Goal: Information Seeking & Learning: Learn about a topic

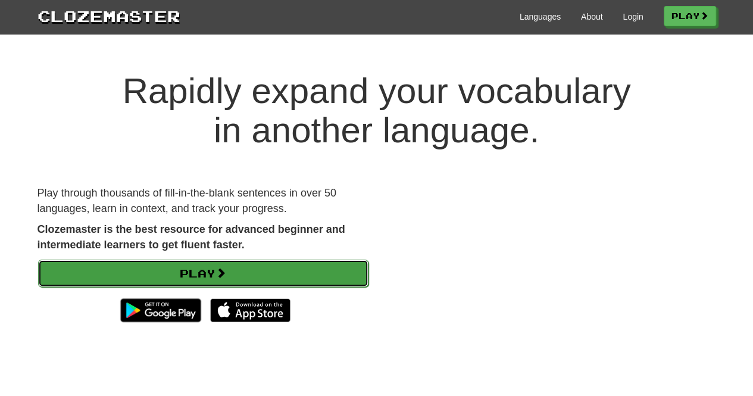
click at [238, 273] on link "Play" at bounding box center [203, 273] width 330 height 27
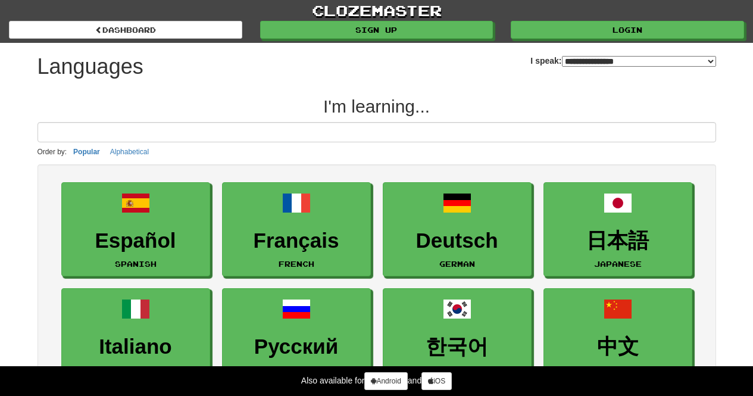
select select "*******"
click at [392, 133] on input at bounding box center [377, 132] width 679 height 20
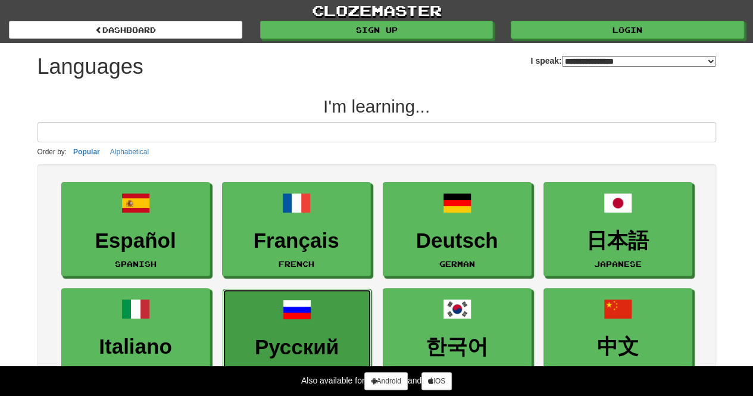
click at [303, 295] on span at bounding box center [297, 309] width 29 height 29
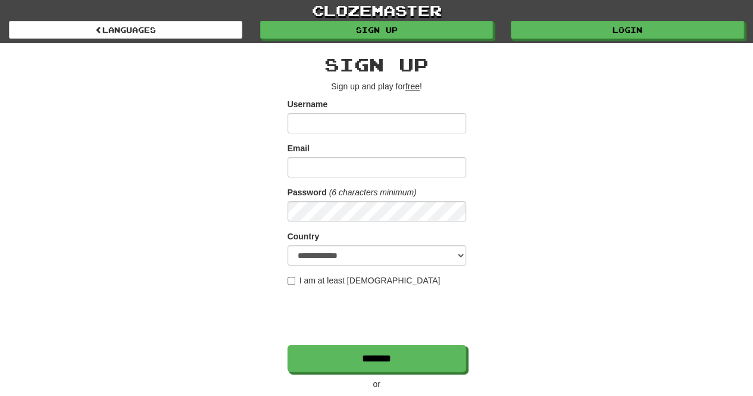
click at [410, 129] on input "Username" at bounding box center [377, 123] width 179 height 20
click at [416, 127] on input "Username" at bounding box center [377, 123] width 179 height 20
click at [410, 163] on input "Email" at bounding box center [377, 167] width 179 height 20
click at [621, 167] on div "**********" at bounding box center [377, 251] width 696 height 416
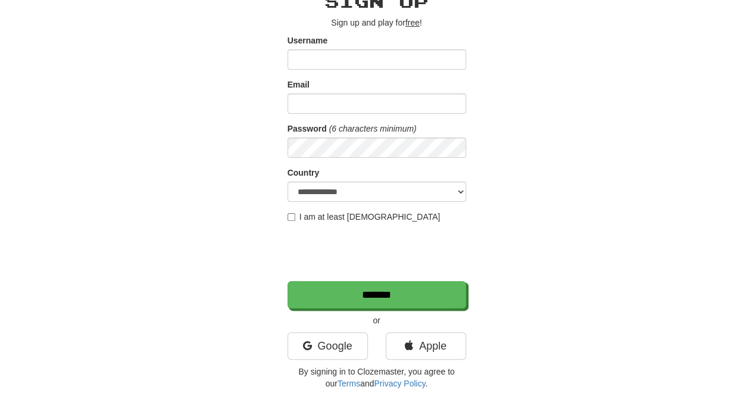
scroll to position [88, 0]
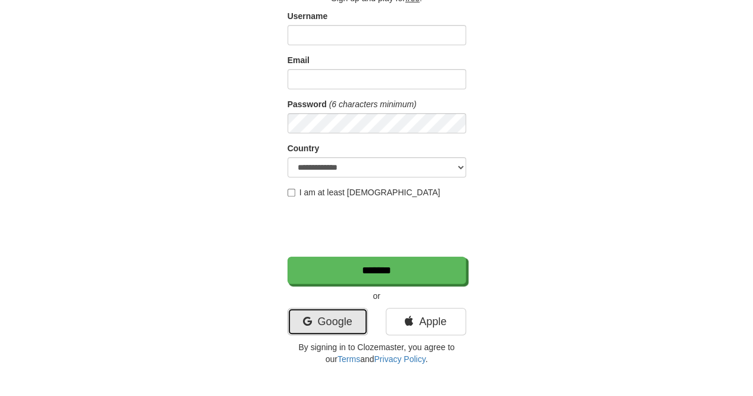
click at [318, 312] on link "Google" at bounding box center [328, 321] width 80 height 27
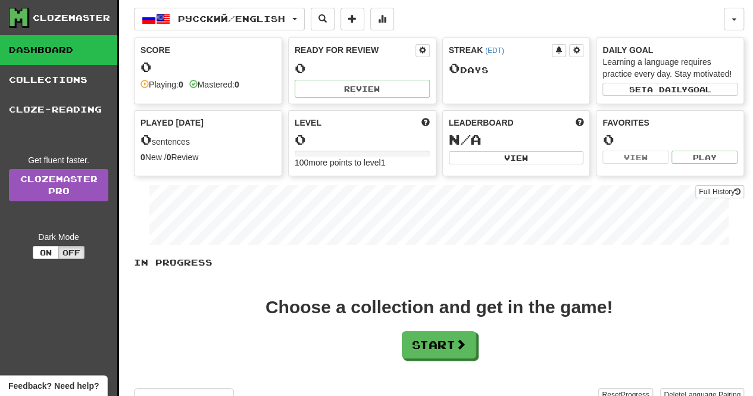
click at [238, 71] on div "0" at bounding box center [207, 67] width 135 height 15
click at [333, 65] on div "0" at bounding box center [362, 68] width 135 height 15
click at [479, 61] on div "0 Day s" at bounding box center [516, 68] width 135 height 15
click at [628, 78] on div "Learning a language requires practice every day. Stay motivated!" at bounding box center [669, 68] width 135 height 24
click at [631, 135] on div "0" at bounding box center [669, 139] width 135 height 15
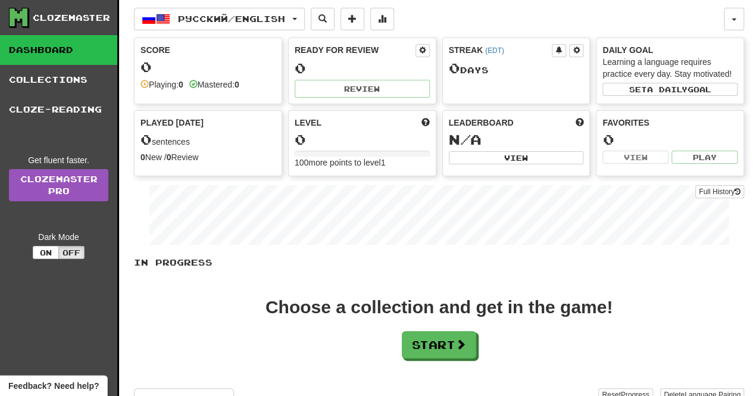
click at [543, 132] on div "N/A" at bounding box center [516, 139] width 135 height 15
click at [632, 88] on button "Set a daily goal" at bounding box center [669, 89] width 135 height 13
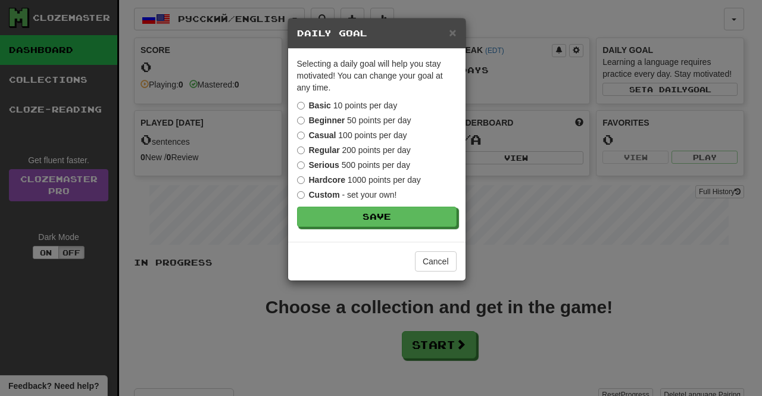
click at [485, 196] on div "× Daily Goal Selecting a daily goal will help you stay motivated ! You can chan…" at bounding box center [381, 198] width 762 height 396
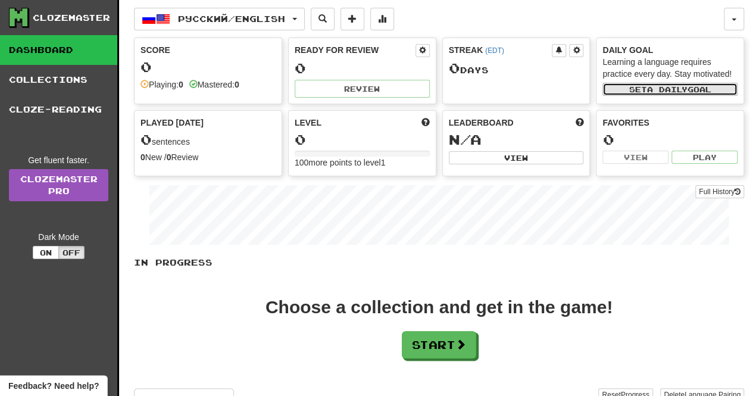
click at [605, 87] on button "Set a daily goal" at bounding box center [669, 89] width 135 height 13
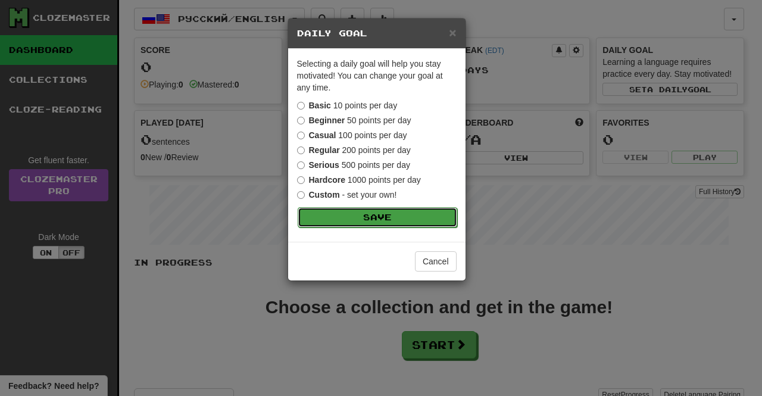
click at [404, 218] on button "Save" at bounding box center [378, 217] width 160 height 20
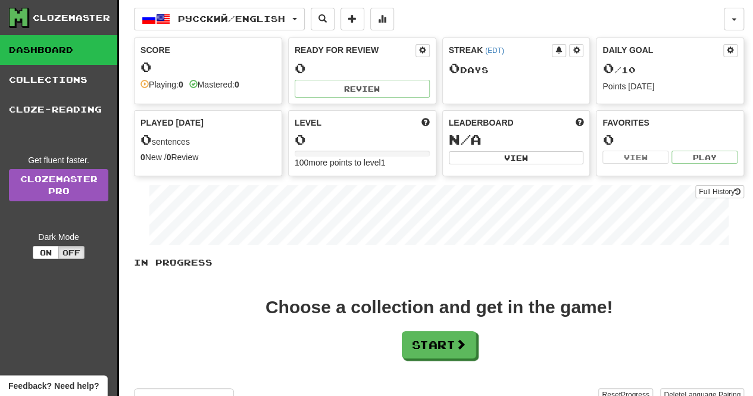
click at [241, 145] on div "0 sentences" at bounding box center [207, 139] width 135 height 15
click at [335, 139] on div "0" at bounding box center [362, 139] width 135 height 15
click at [442, 342] on button "Start" at bounding box center [439, 345] width 74 height 27
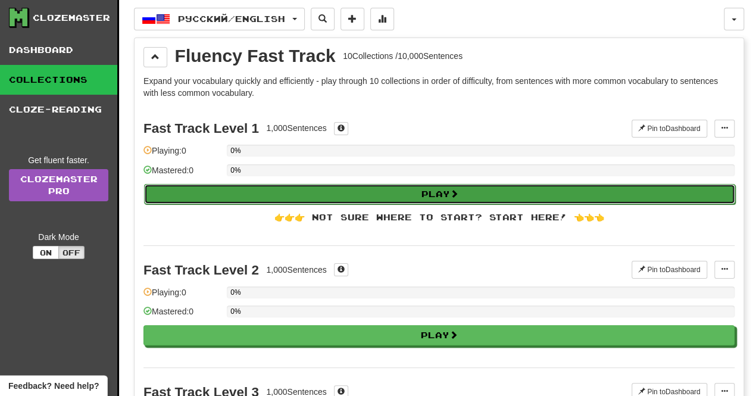
click at [439, 188] on button "Play" at bounding box center [439, 194] width 591 height 20
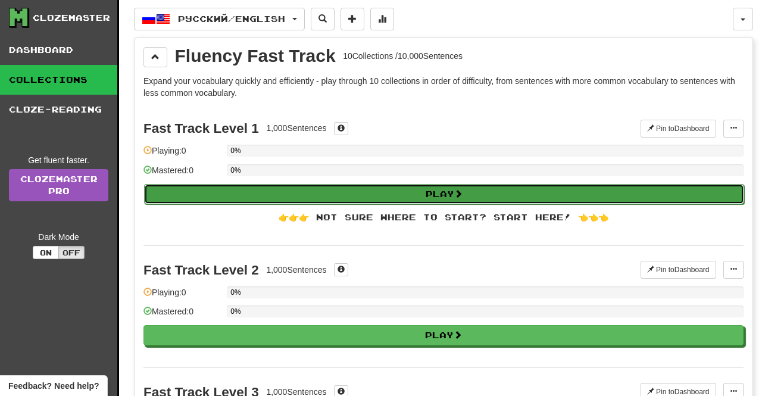
select select "**"
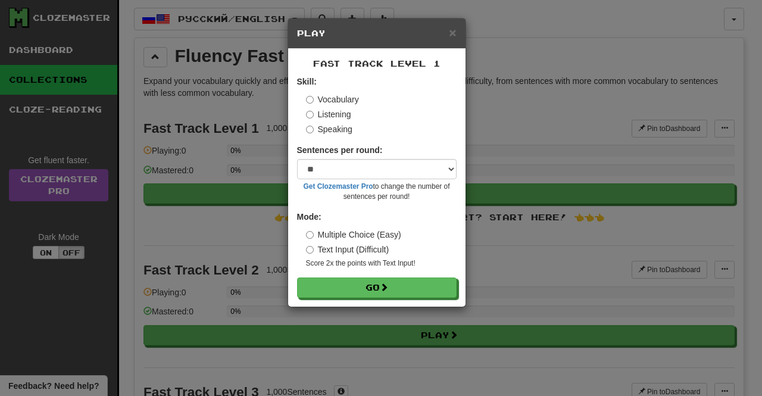
click at [349, 113] on label "Listening" at bounding box center [328, 114] width 45 height 12
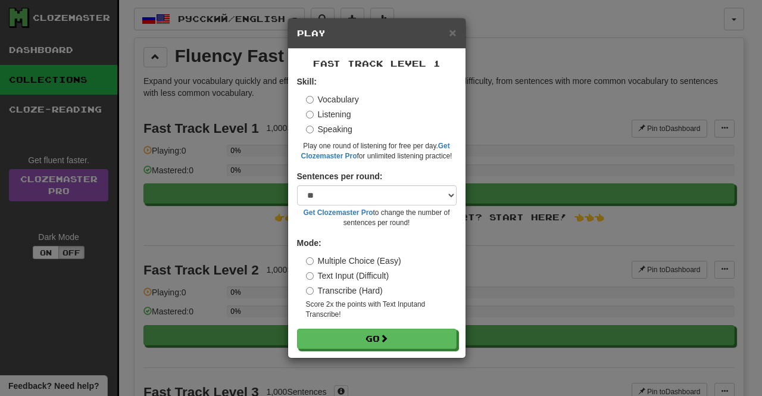
click at [335, 127] on label "Speaking" at bounding box center [329, 129] width 46 height 12
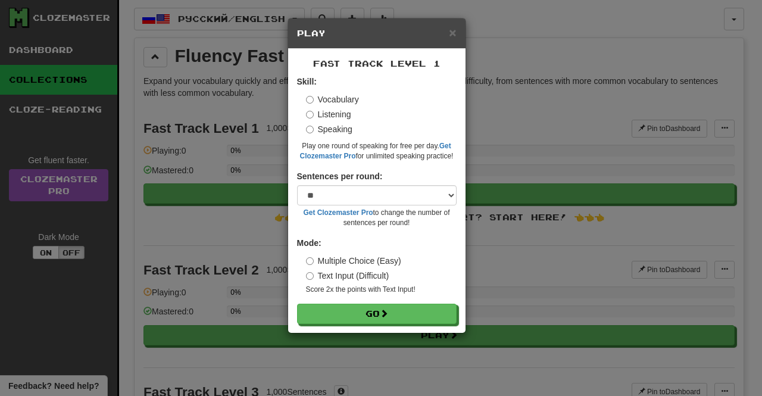
click at [331, 101] on label "Vocabulary" at bounding box center [332, 99] width 53 height 12
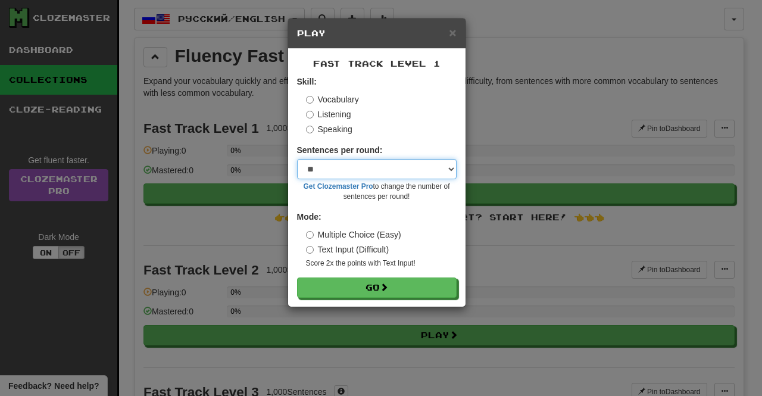
click at [362, 171] on select "* ** ** ** ** ** *** ********" at bounding box center [377, 169] width 160 height 20
click at [340, 174] on select "* ** ** ** ** ** *** ********" at bounding box center [377, 169] width 160 height 20
click at [420, 126] on div "Speaking" at bounding box center [381, 129] width 151 height 12
click at [363, 252] on label "Text Input (Difficult)" at bounding box center [347, 249] width 83 height 12
click at [379, 234] on label "Multiple Choice (Easy)" at bounding box center [353, 235] width 95 height 12
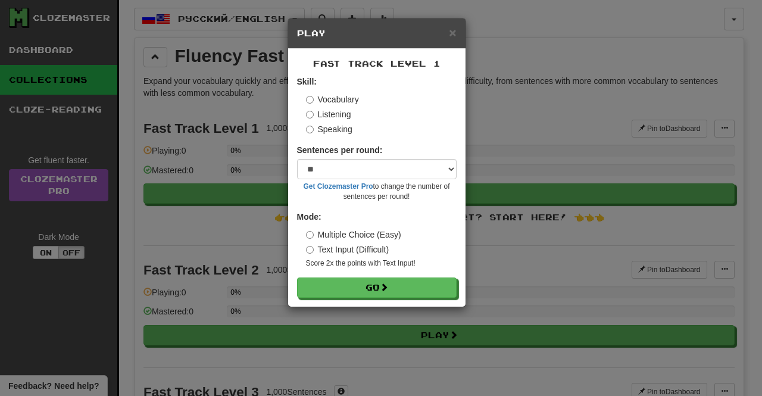
click at [414, 145] on div "Sentences per round: * ** ** ** ** ** *** ******** Get Clozemaster Pro to chang…" at bounding box center [377, 173] width 160 height 58
click at [423, 282] on button "Go" at bounding box center [378, 288] width 160 height 20
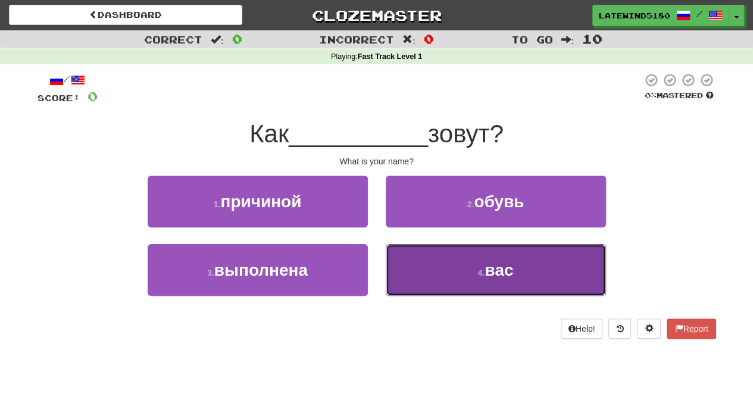
click at [461, 274] on button "4 . вас" at bounding box center [496, 270] width 220 height 52
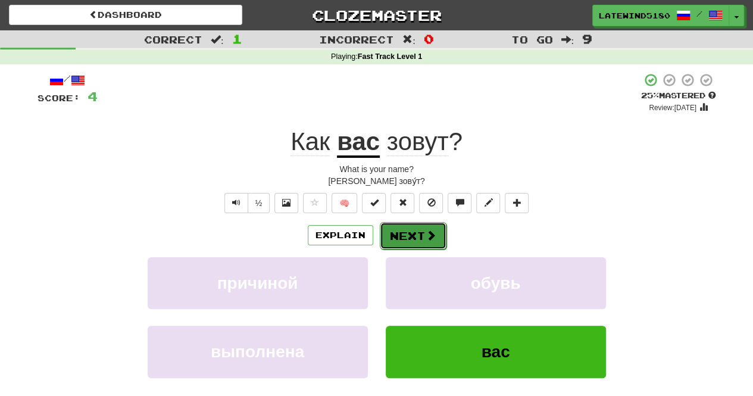
click at [411, 235] on button "Next" at bounding box center [413, 235] width 67 height 27
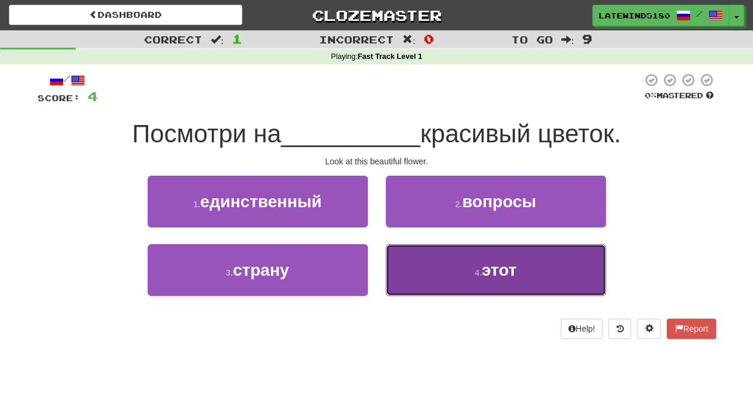
click at [475, 269] on small "4 ." at bounding box center [477, 273] width 7 height 10
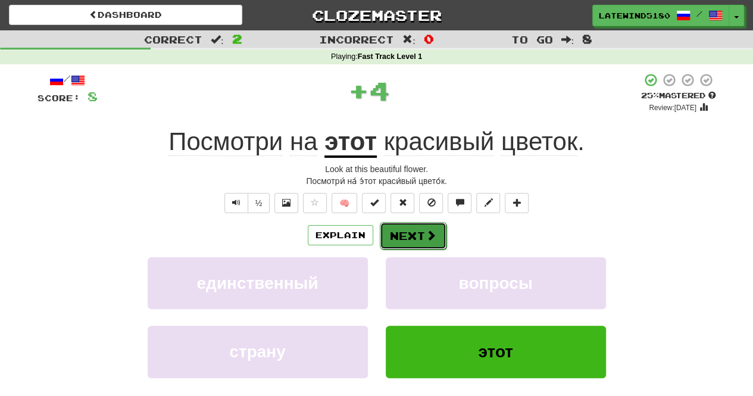
click at [416, 234] on button "Next" at bounding box center [413, 235] width 67 height 27
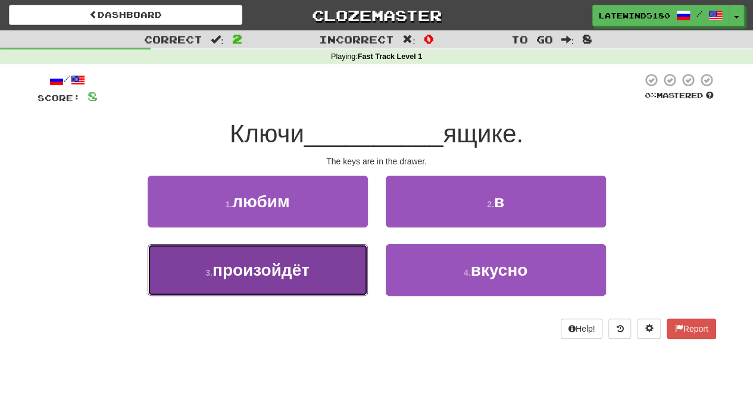
click at [337, 258] on button "3 . произойдёт" at bounding box center [258, 270] width 220 height 52
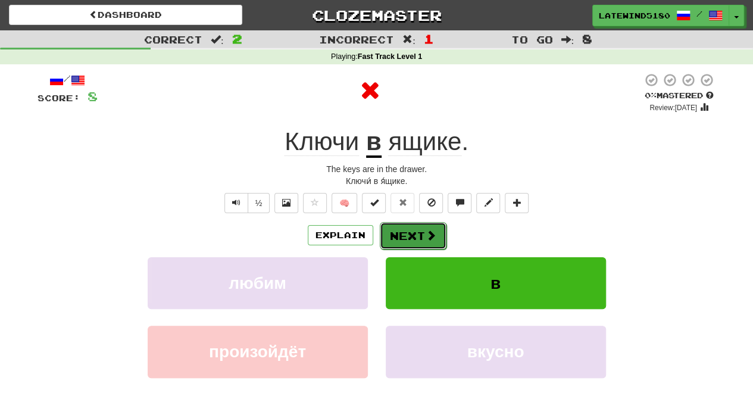
click at [423, 229] on button "Next" at bounding box center [413, 235] width 67 height 27
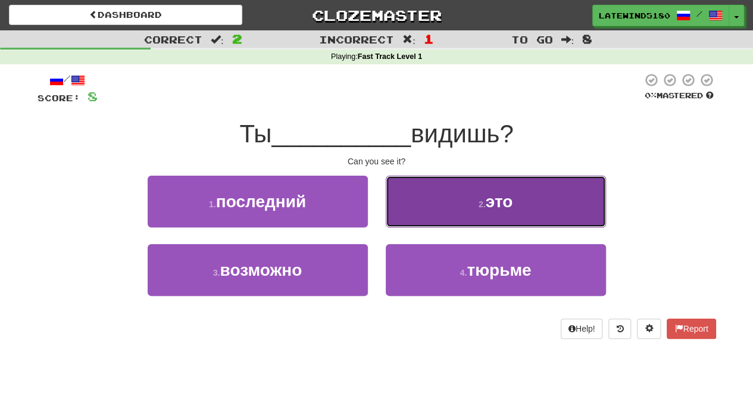
click at [443, 201] on button "2 . это" at bounding box center [496, 202] width 220 height 52
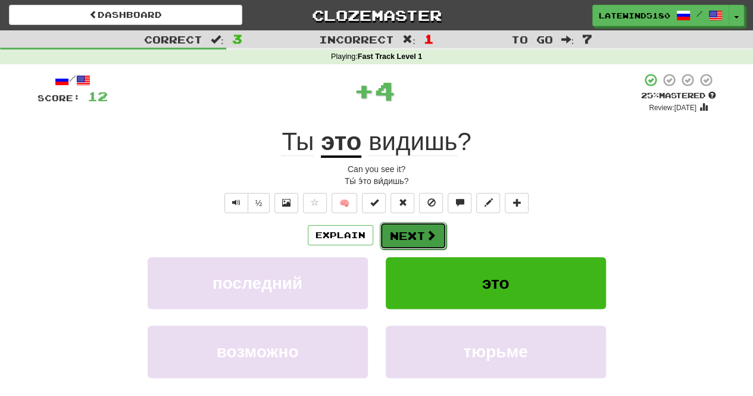
click at [417, 239] on button "Next" at bounding box center [413, 235] width 67 height 27
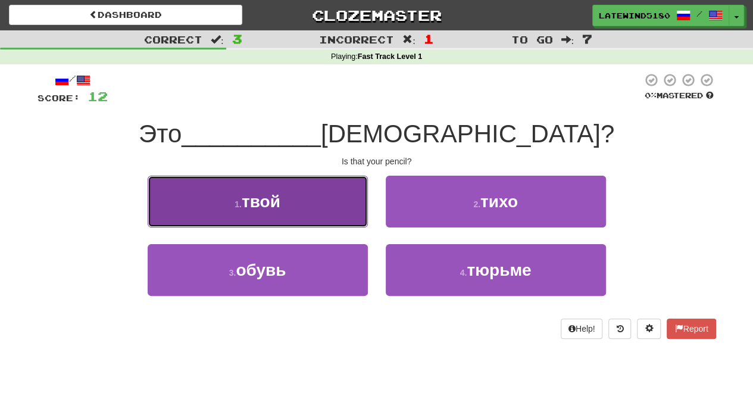
click at [302, 191] on button "1 . твой" at bounding box center [258, 202] width 220 height 52
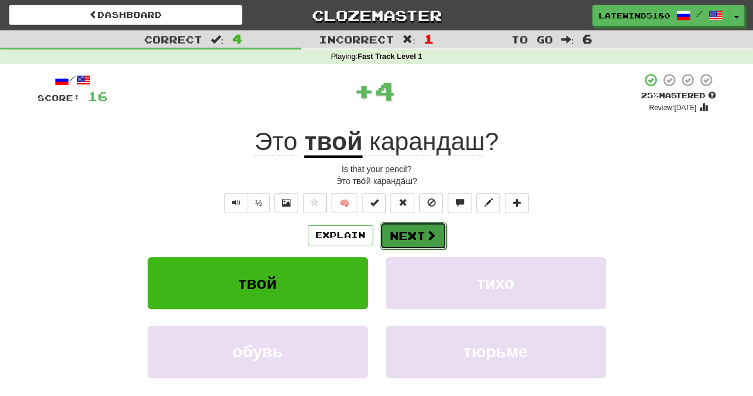
click at [417, 229] on button "Next" at bounding box center [413, 235] width 67 height 27
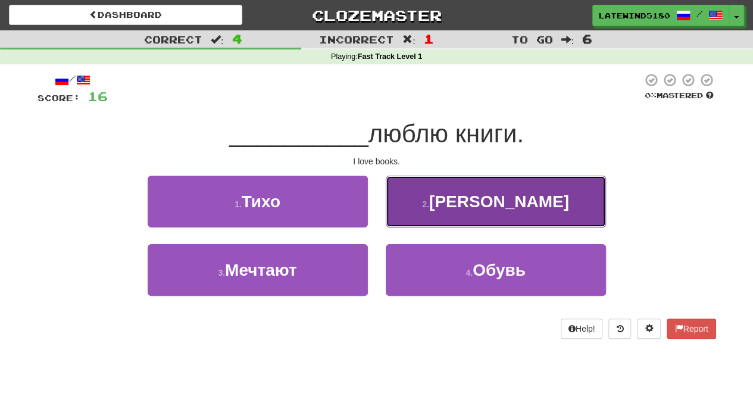
click at [449, 212] on button "2 . Я" at bounding box center [496, 202] width 220 height 52
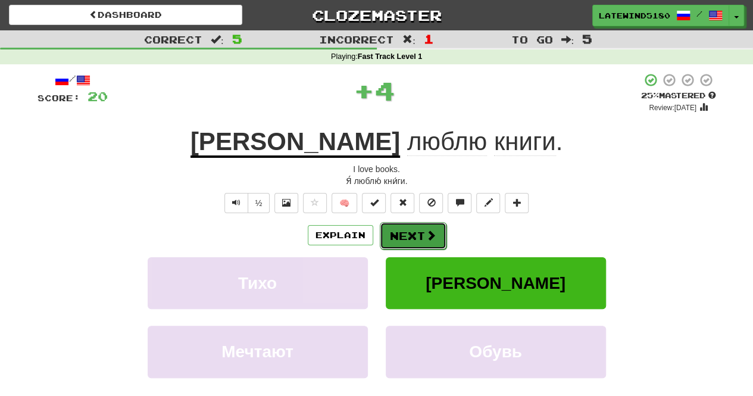
click at [412, 234] on button "Next" at bounding box center [413, 235] width 67 height 27
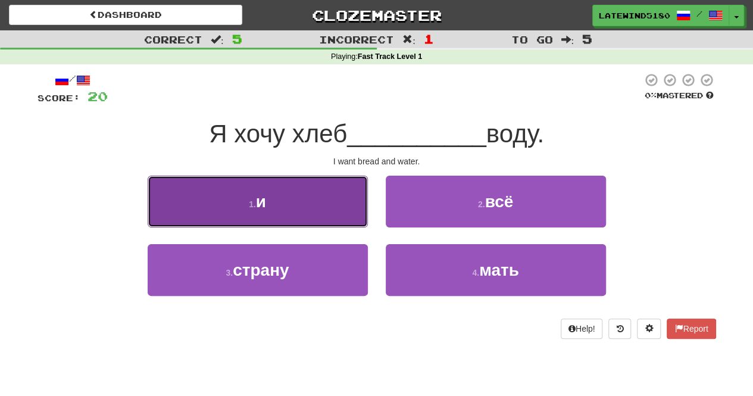
click at [335, 190] on button "1 . и" at bounding box center [258, 202] width 220 height 52
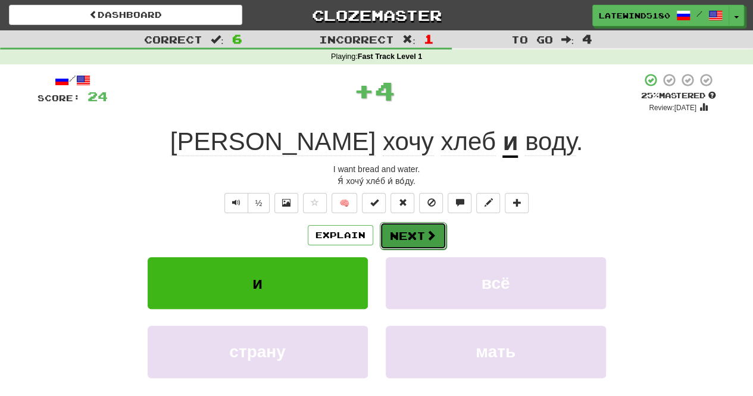
click at [418, 234] on button "Next" at bounding box center [413, 235] width 67 height 27
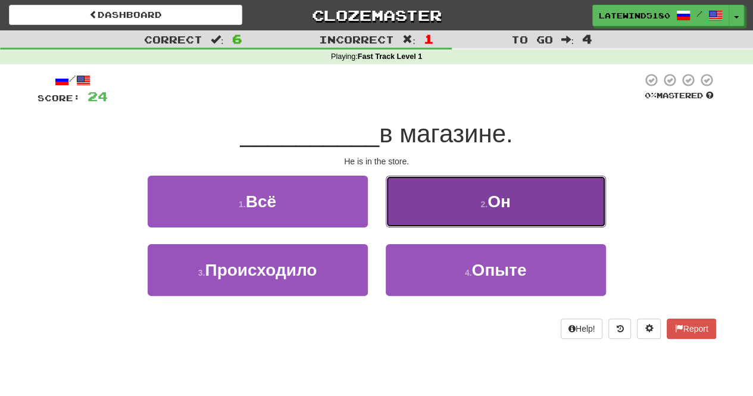
click at [420, 193] on button "2 . Он" at bounding box center [496, 202] width 220 height 52
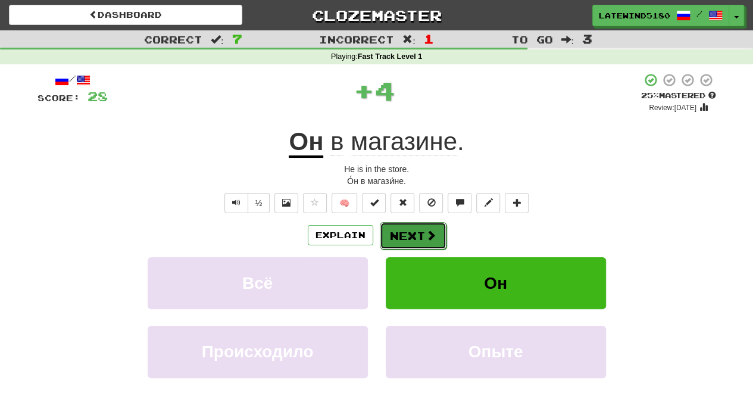
click at [426, 239] on span at bounding box center [431, 235] width 11 height 11
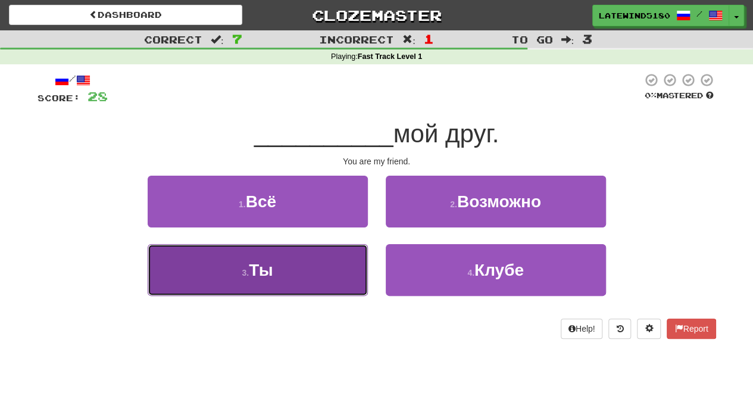
click at [333, 271] on button "3 . Ты" at bounding box center [258, 270] width 220 height 52
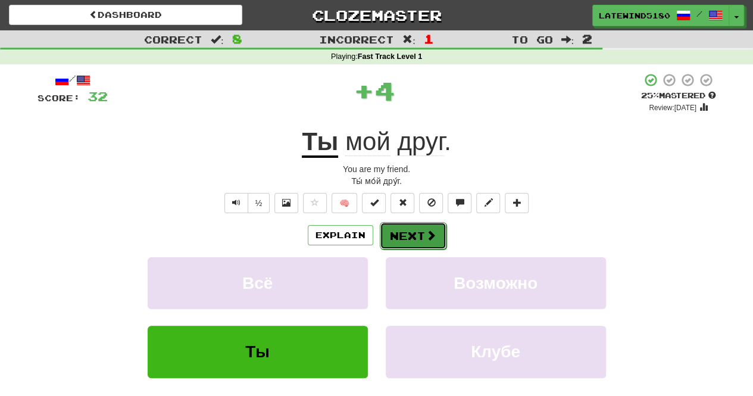
click at [440, 237] on button "Next" at bounding box center [413, 235] width 67 height 27
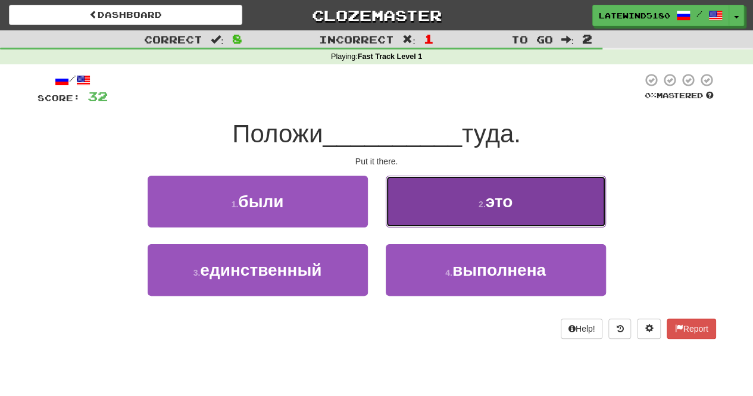
click at [449, 188] on button "2 . это" at bounding box center [496, 202] width 220 height 52
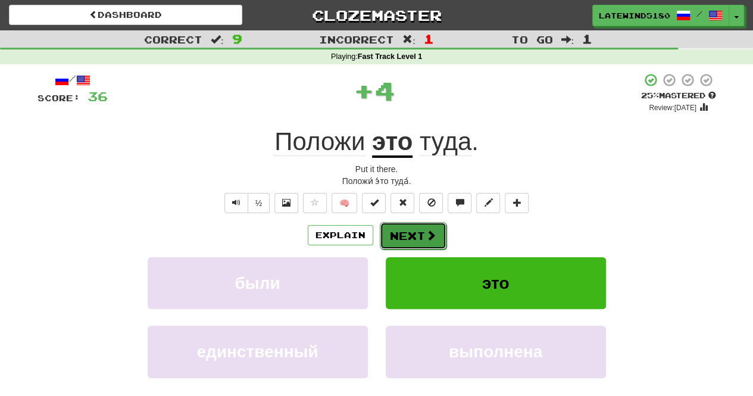
click at [416, 238] on button "Next" at bounding box center [413, 235] width 67 height 27
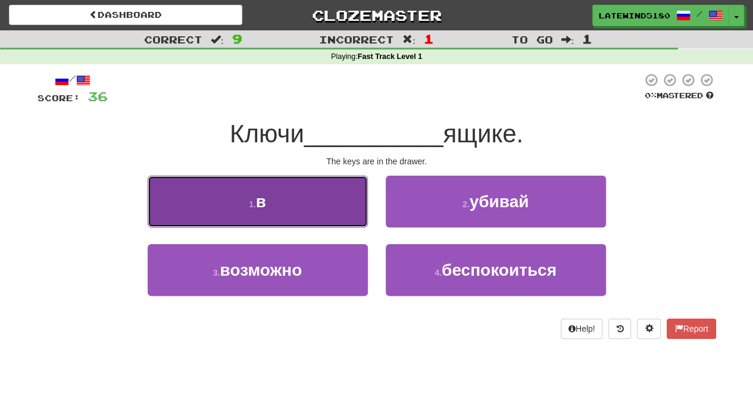
click at [321, 211] on button "1 . в" at bounding box center [258, 202] width 220 height 52
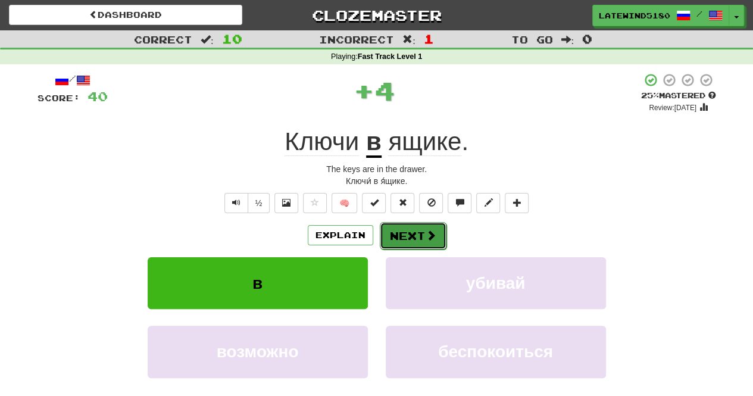
click at [411, 230] on button "Next" at bounding box center [413, 235] width 67 height 27
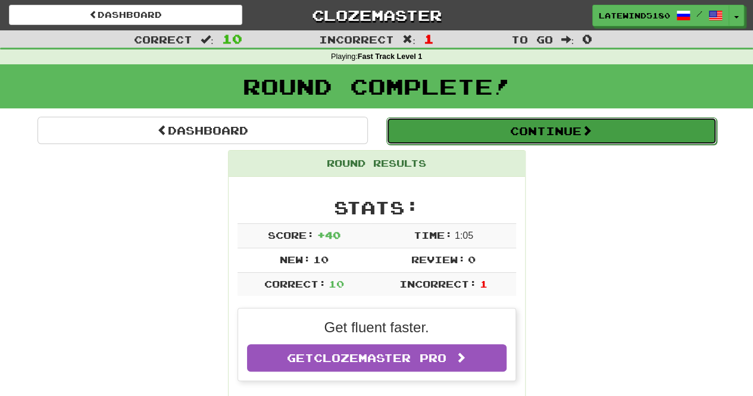
click at [661, 137] on button "Continue" at bounding box center [551, 130] width 330 height 27
